Goal: Task Accomplishment & Management: Complete application form

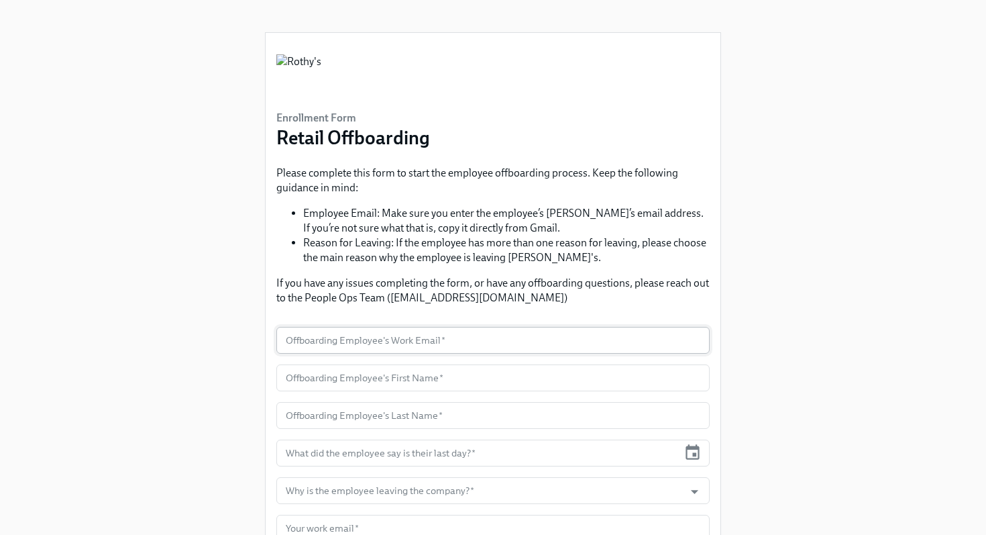
click at [397, 341] on input "text" at bounding box center [492, 340] width 433 height 27
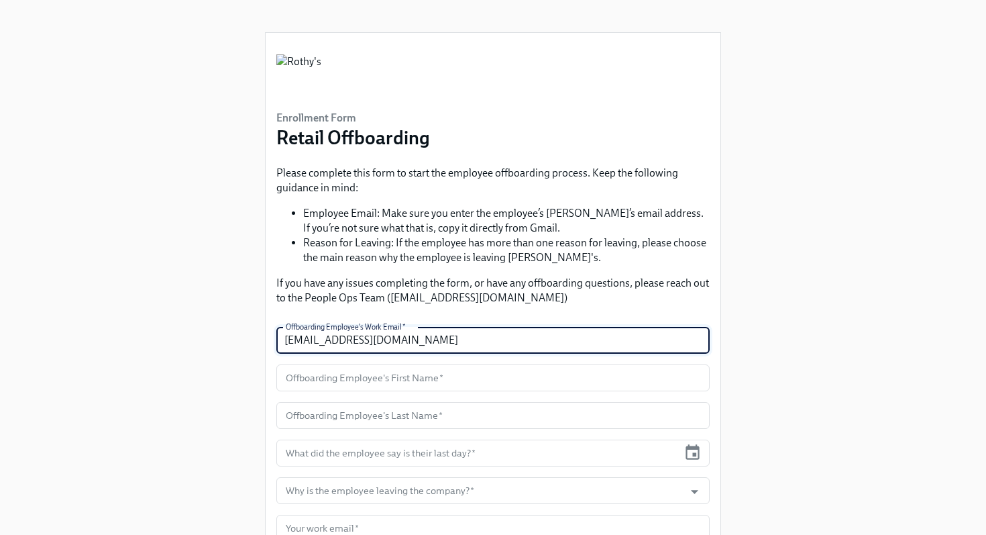
click at [321, 342] on input "[EMAIL_ADDRESS][DOMAIN_NAME]" at bounding box center [492, 340] width 433 height 27
type input "[PERSON_NAME][EMAIL_ADDRESS][DOMAIN_NAME]"
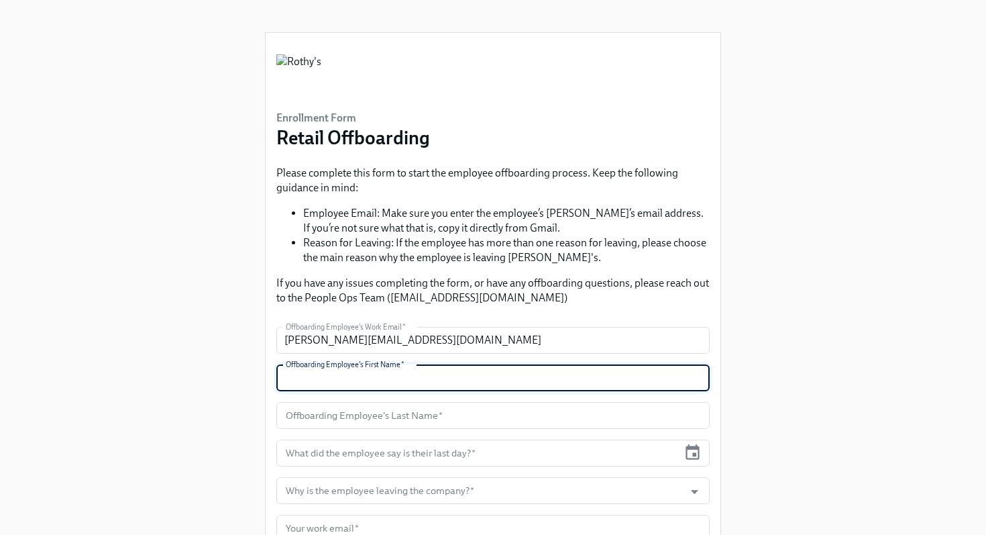
click at [376, 382] on input "text" at bounding box center [492, 377] width 433 height 27
type input "[PERSON_NAME]"
click at [375, 416] on input "text" at bounding box center [492, 415] width 433 height 27
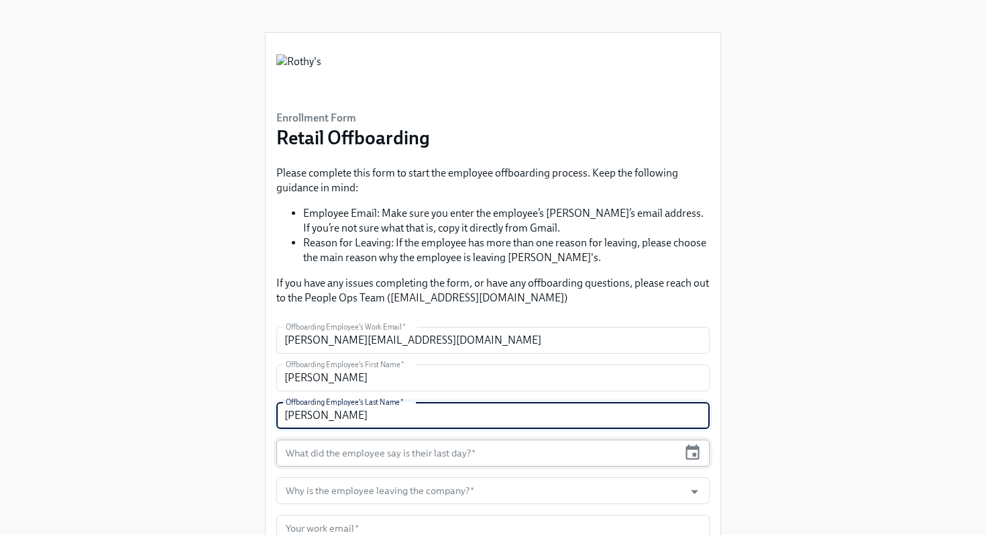
type input "[PERSON_NAME]"
click at [380, 457] on input "text" at bounding box center [477, 452] width 402 height 27
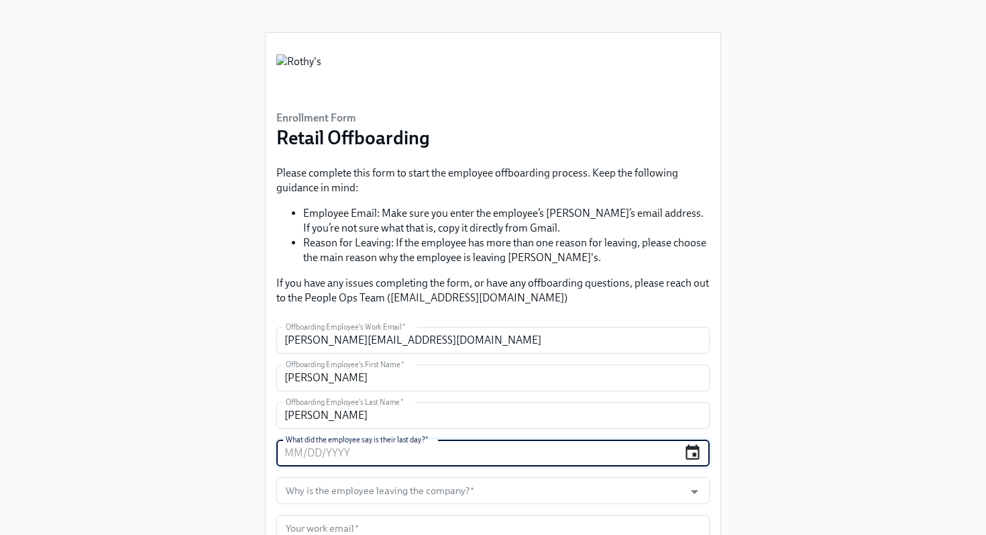
click at [688, 459] on icon "button" at bounding box center [692, 451] width 14 height 15
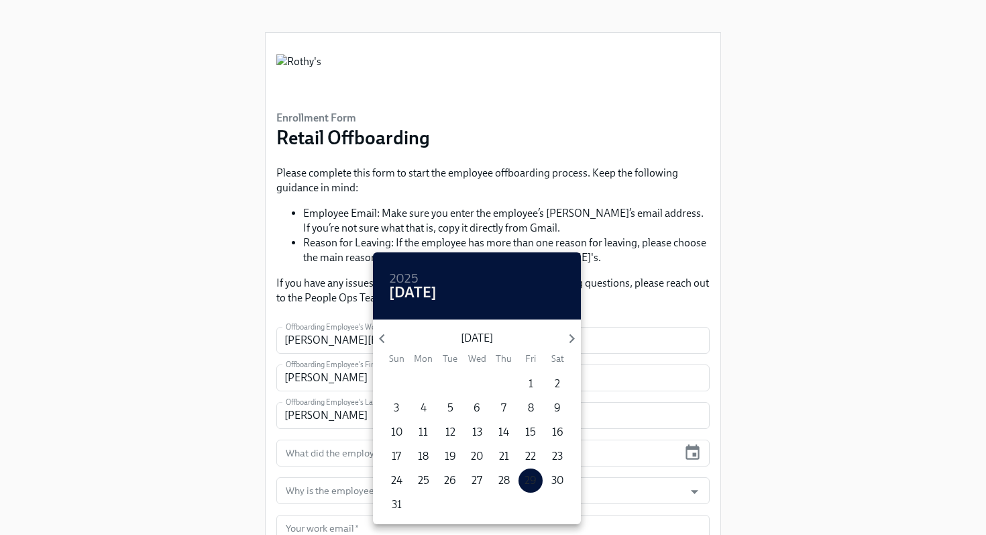
click at [533, 478] on p "29" at bounding box center [531, 480] width 12 height 15
type input "[DATE]"
click at [343, 487] on div at bounding box center [493, 267] width 986 height 535
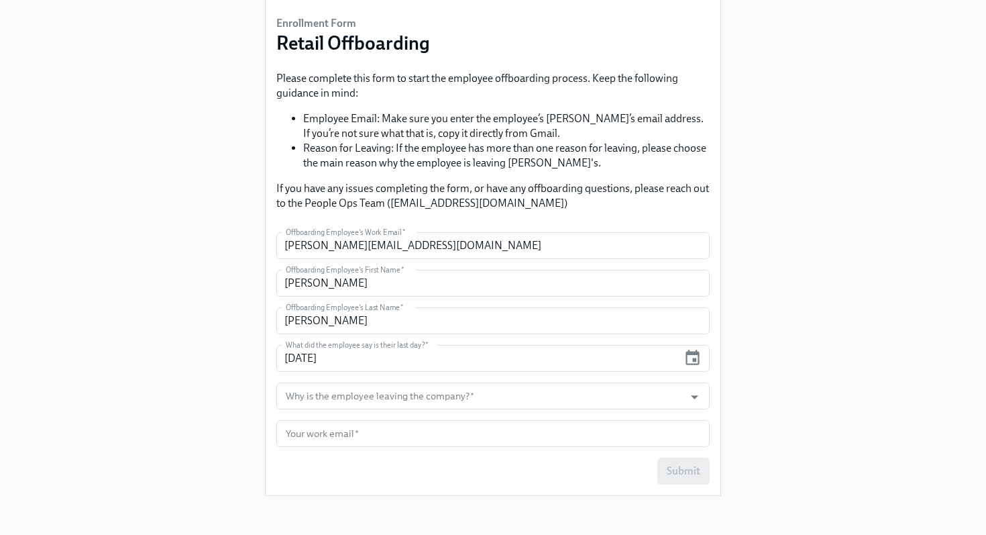
scroll to position [99, 0]
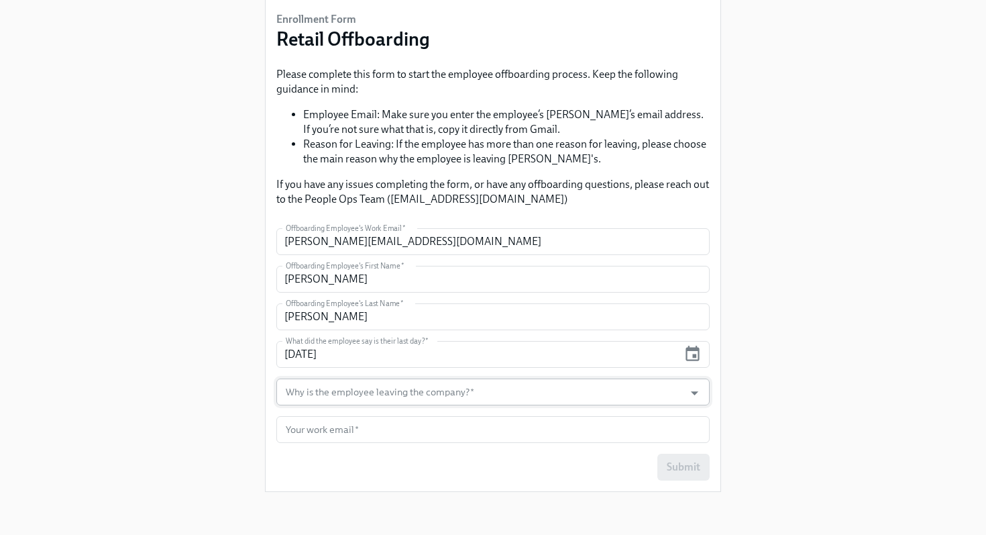
click at [362, 395] on input "Why is the employee leaving the company?   *" at bounding box center [480, 391] width 394 height 27
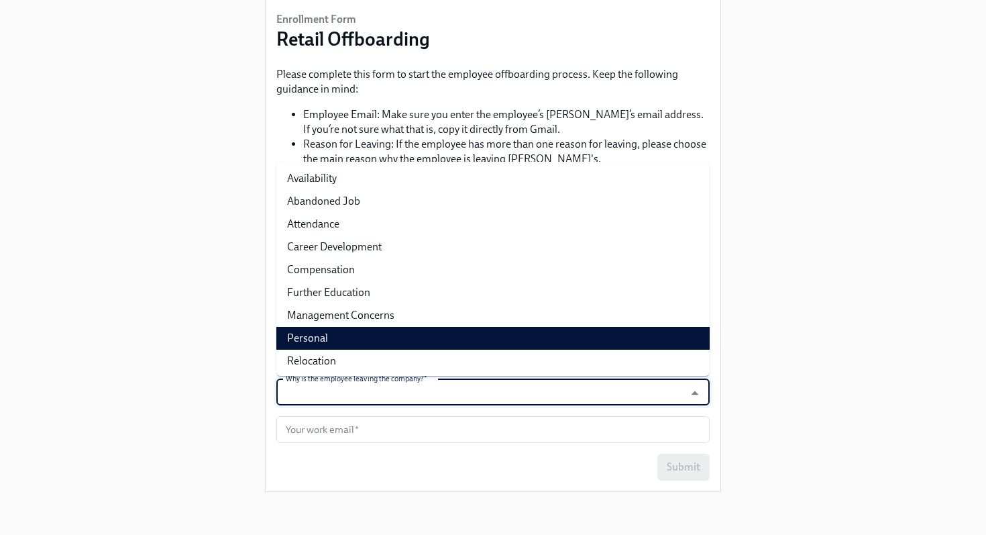
click at [352, 341] on li "Personal" at bounding box center [492, 338] width 433 height 23
type input "Personal"
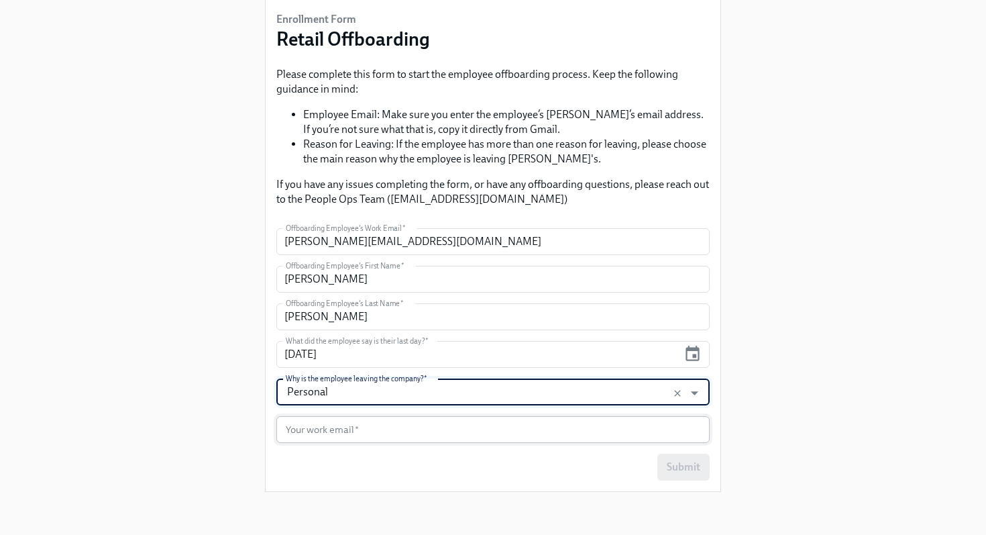
click at [371, 430] on input "text" at bounding box center [492, 429] width 433 height 27
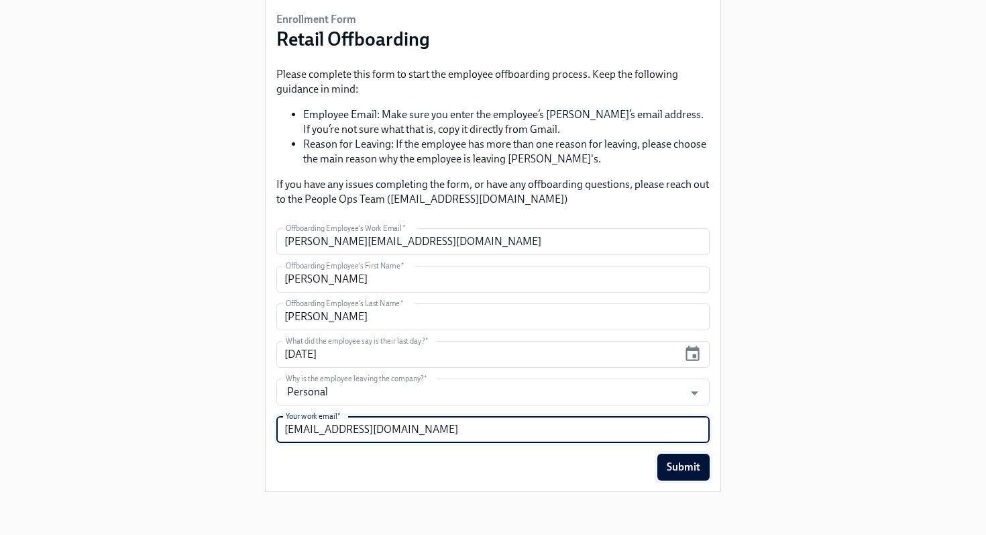
type input "[EMAIL_ADDRESS][DOMAIN_NAME]"
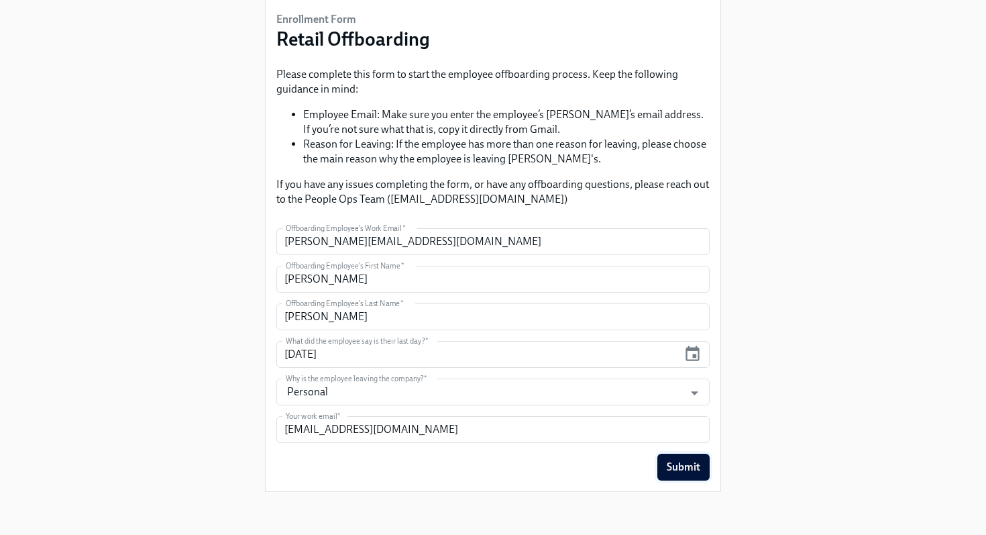
click at [670, 469] on span "Submit" at bounding box center [684, 466] width 34 height 13
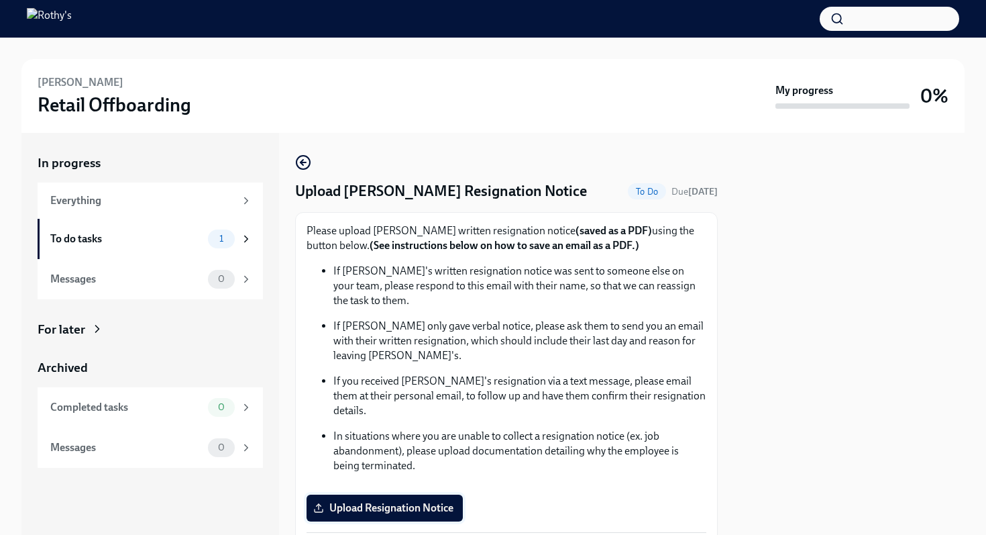
click at [395, 501] on span "Upload Resignation Notice" at bounding box center [385, 507] width 138 height 13
click at [0, 0] on input "Upload Resignation Notice" at bounding box center [0, 0] width 0 height 0
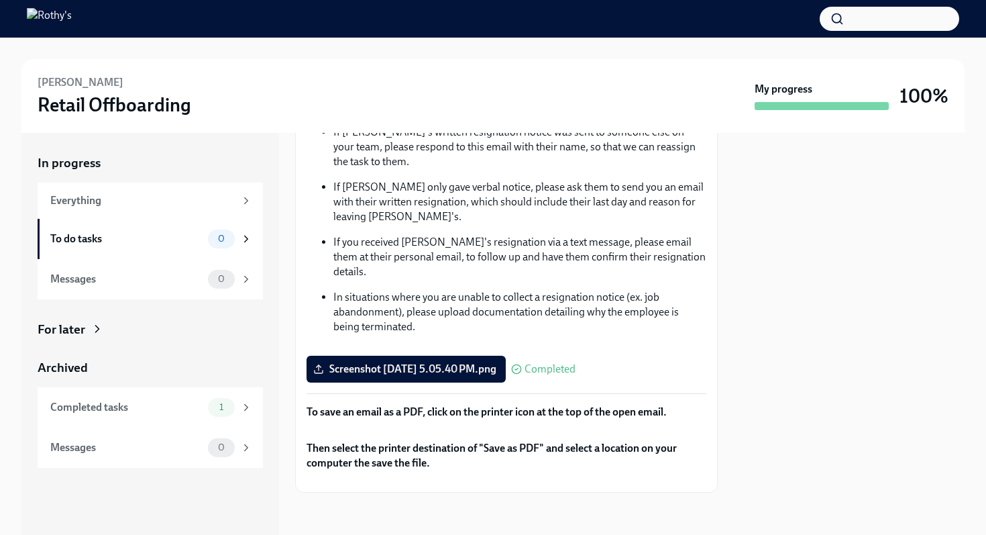
scroll to position [99, 0]
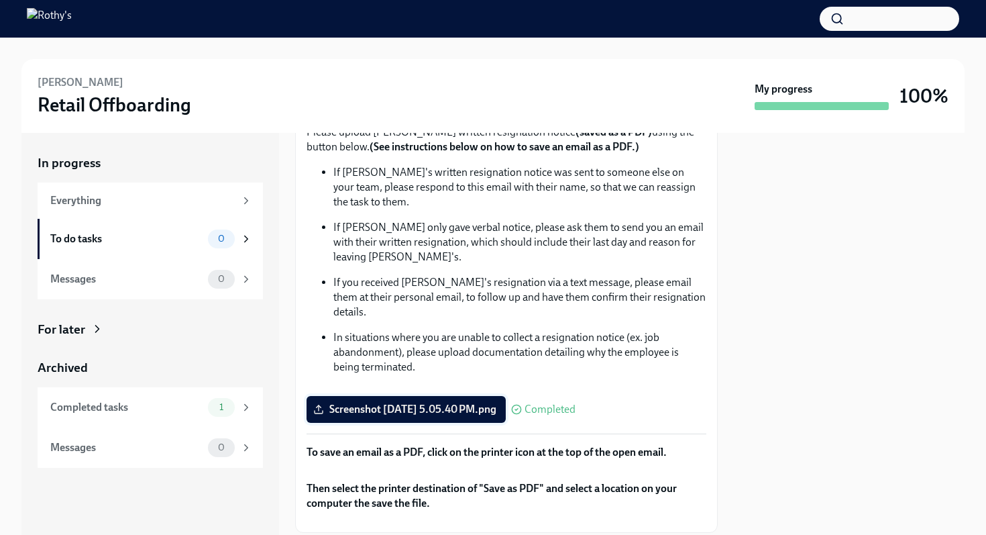
click at [476, 402] on span "Screenshot 2025-08-29 at 5.05.40 PM.png" at bounding box center [406, 408] width 180 height 13
click at [0, 0] on input "Screenshot 2025-08-29 at 5.05.40 PM.png" at bounding box center [0, 0] width 0 height 0
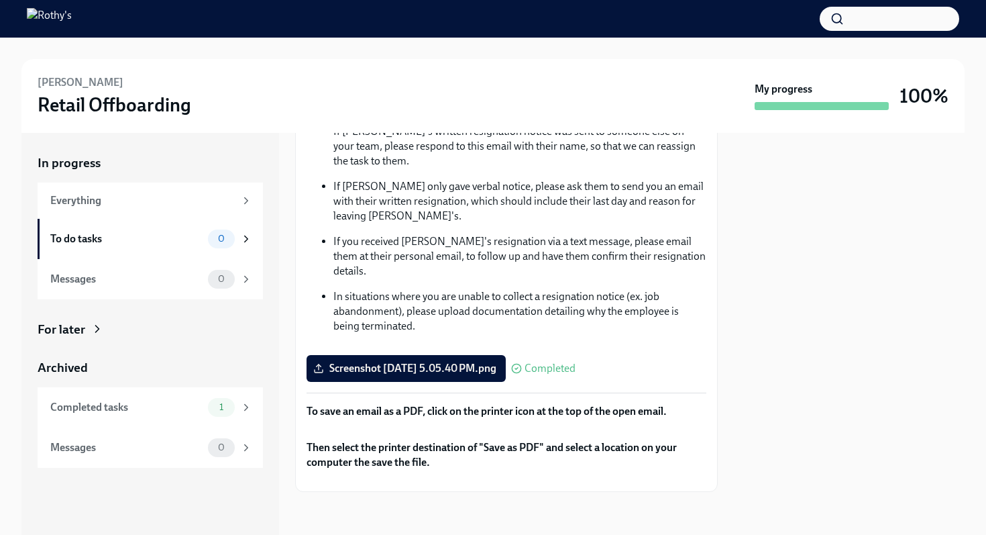
scroll to position [0, 0]
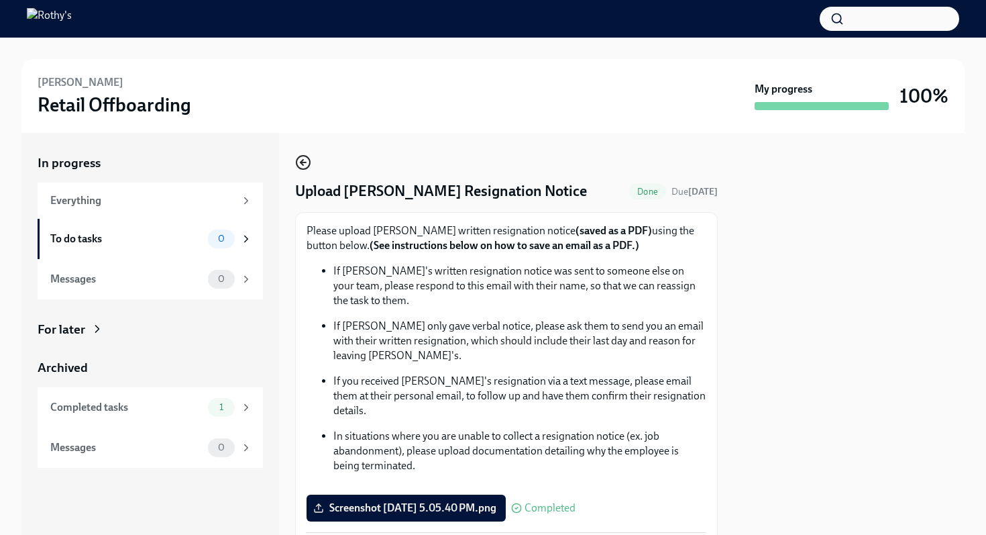
click at [300, 163] on icon "button" at bounding box center [301, 162] width 3 height 5
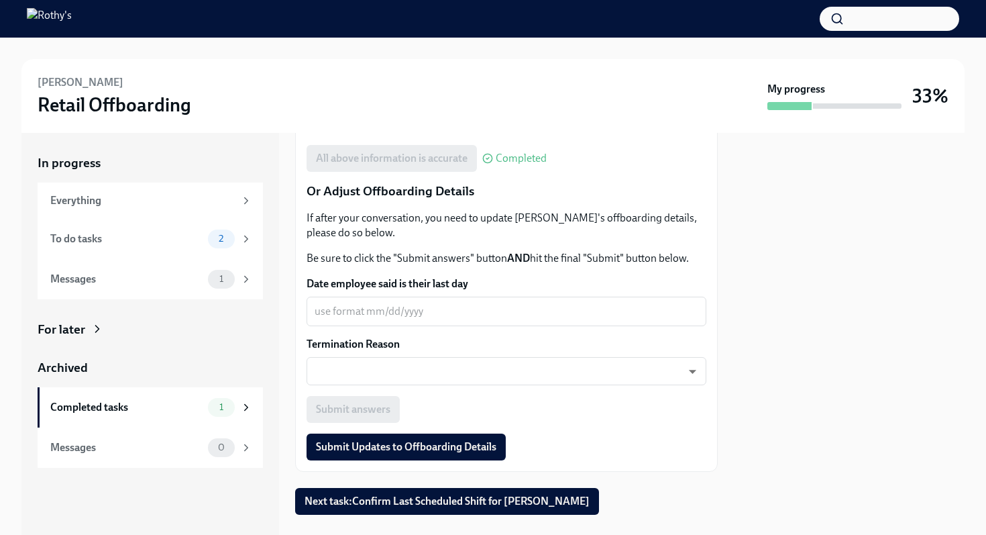
scroll to position [474, 0]
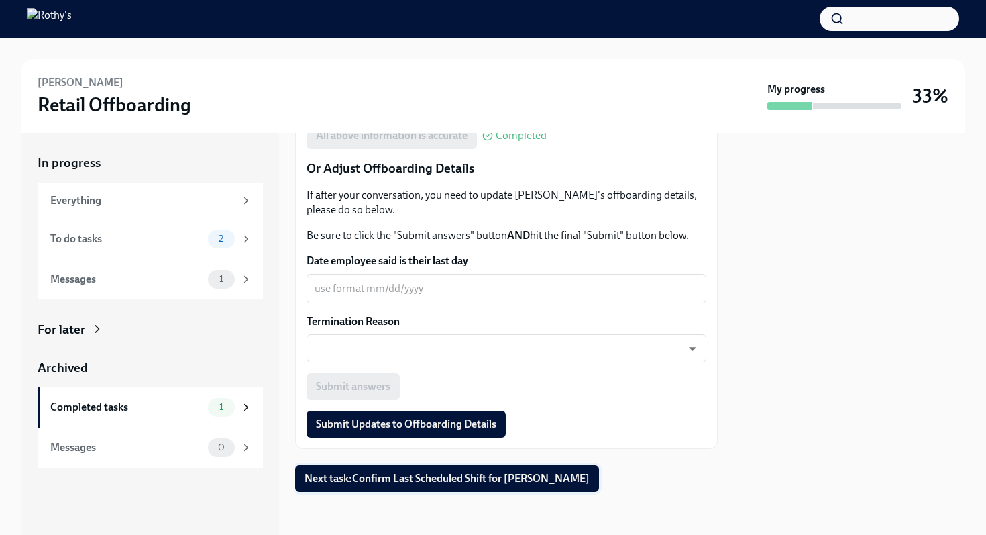
click at [441, 489] on button "Next task : Confirm Last Scheduled Shift for Mike Anderson" at bounding box center [447, 478] width 304 height 27
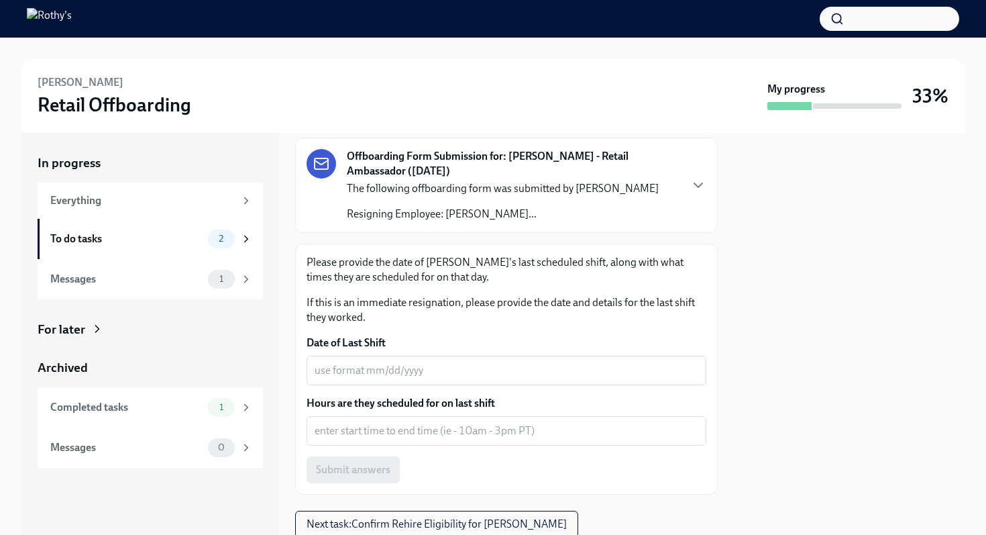
scroll to position [76, 0]
click at [368, 368] on textarea "Date of Last Shift" at bounding box center [507, 369] width 384 height 16
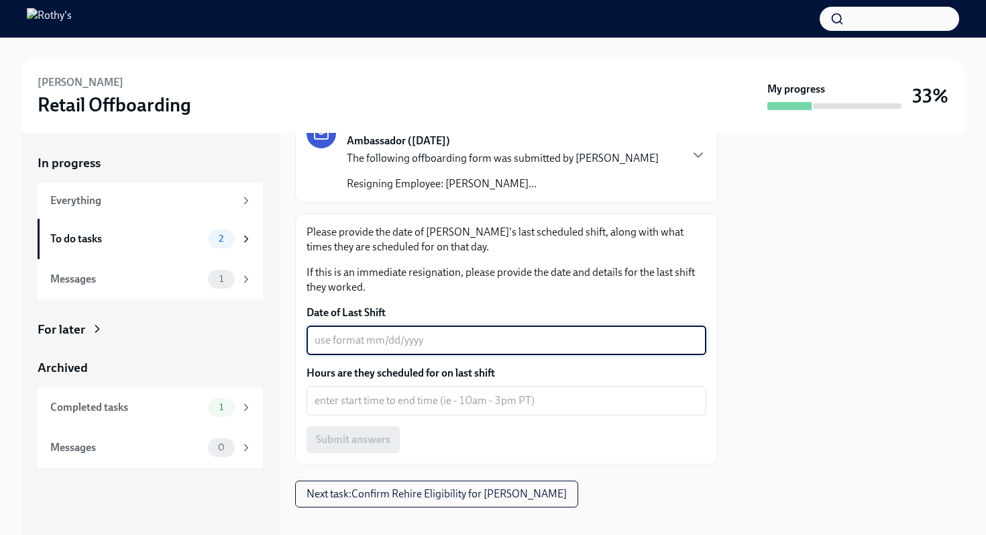
scroll to position [120, 0]
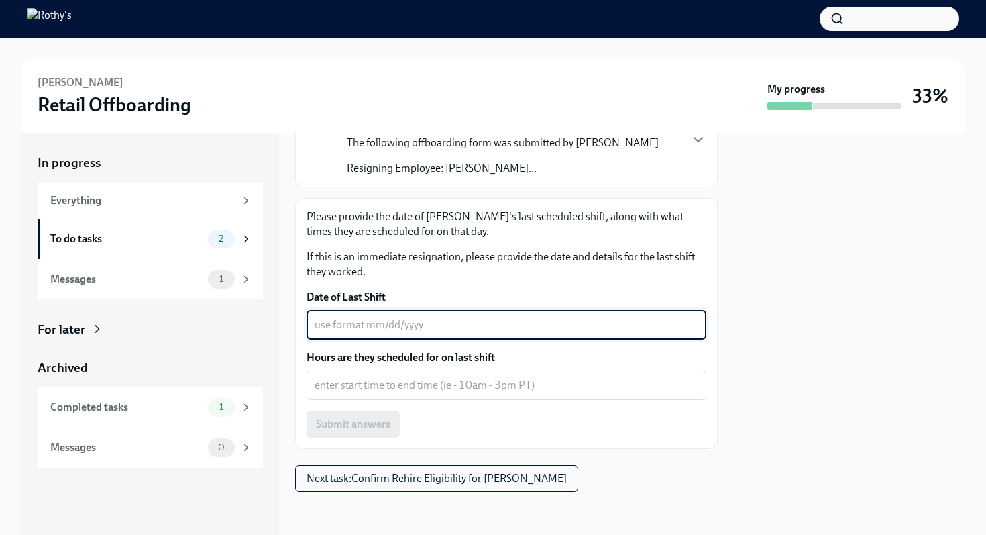
click at [336, 325] on textarea "Date of Last Shift" at bounding box center [507, 325] width 384 height 16
type textarea "08/27/2025"
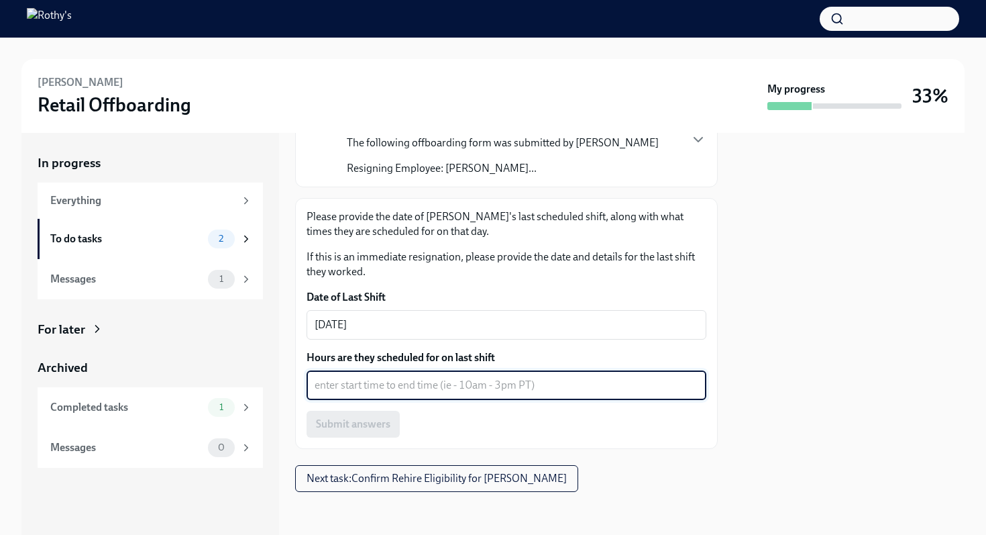
click at [336, 390] on textarea "Hours are they scheduled for on last shift" at bounding box center [507, 385] width 384 height 16
type textarea "4:30pm-8:30pm"
click at [342, 439] on div "Please provide the date of Mike's last scheduled shift, along with what times t…" at bounding box center [506, 323] width 423 height 251
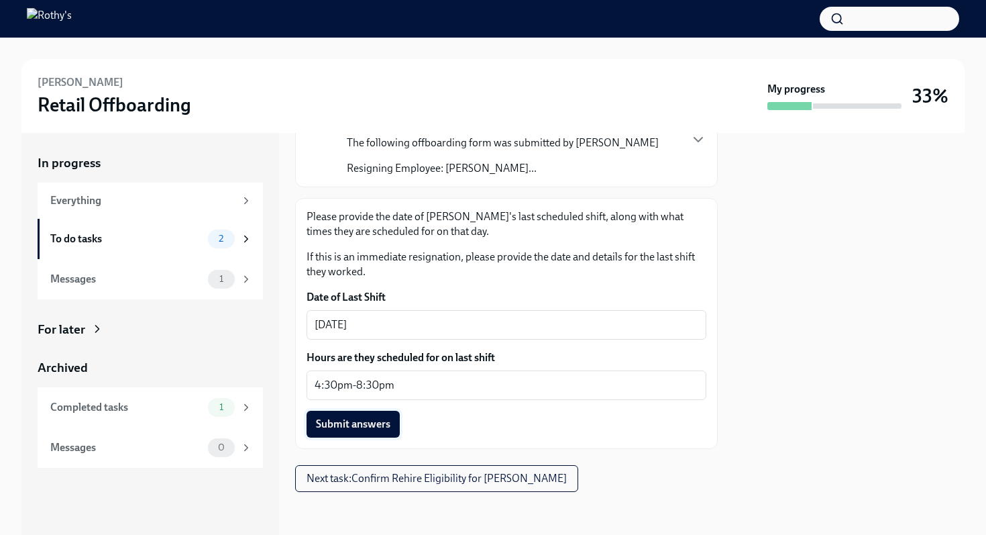
click at [356, 421] on span "Submit answers" at bounding box center [353, 423] width 74 height 13
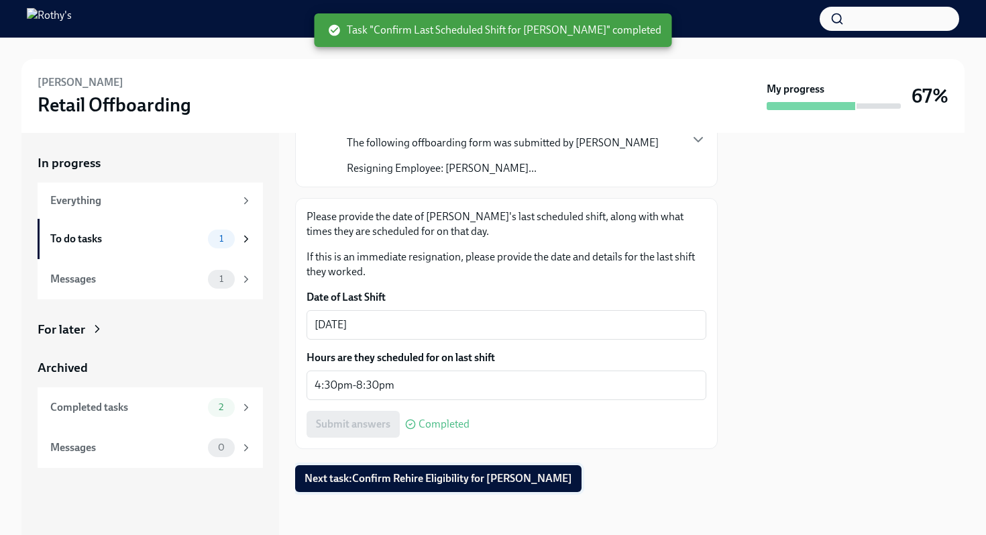
click at [400, 477] on span "Next task : Confirm Rehire Eligibility for Mike Anderson" at bounding box center [439, 478] width 268 height 13
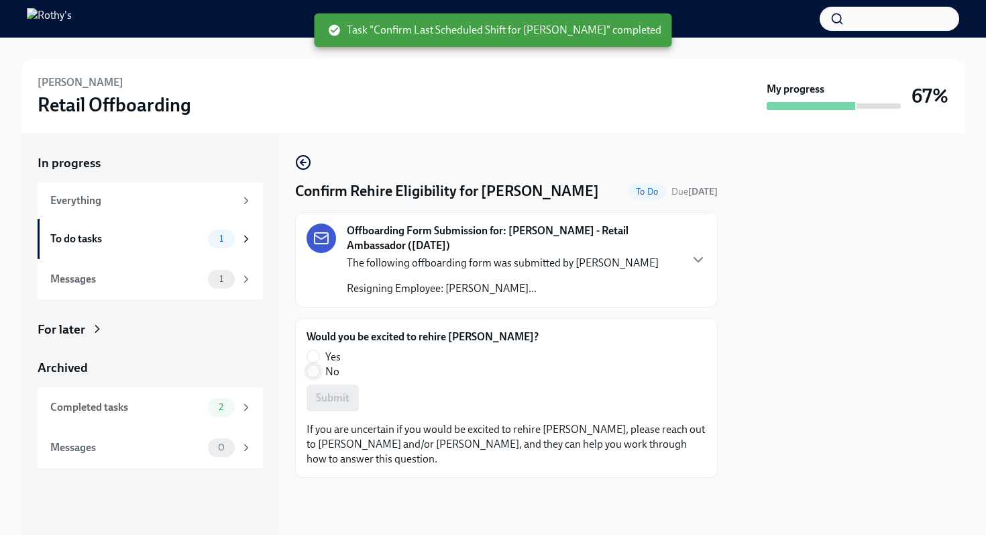
click at [315, 371] on input "No" at bounding box center [313, 371] width 12 height 12
radio input "true"
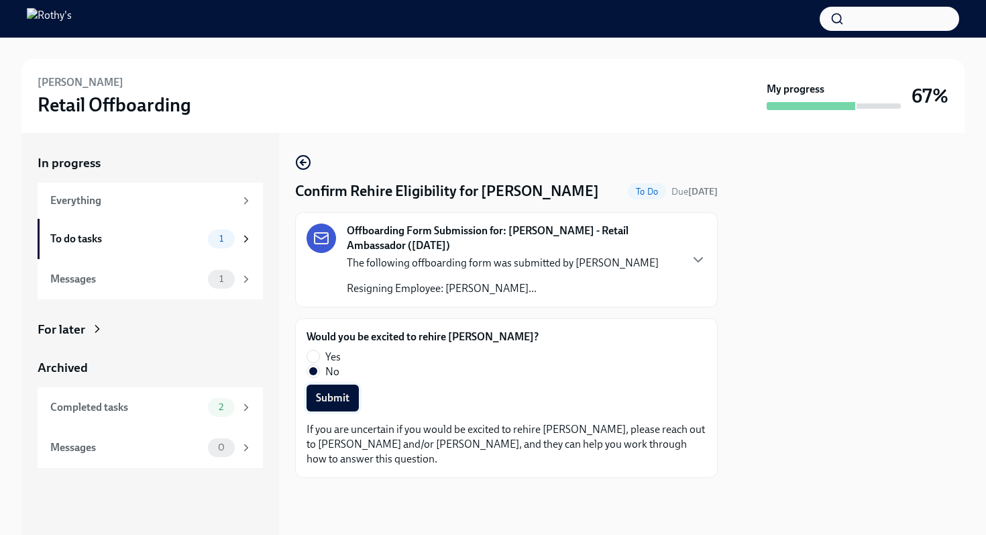
click at [337, 400] on span "Submit" at bounding box center [333, 397] width 34 height 13
